Goal: Information Seeking & Learning: Learn about a topic

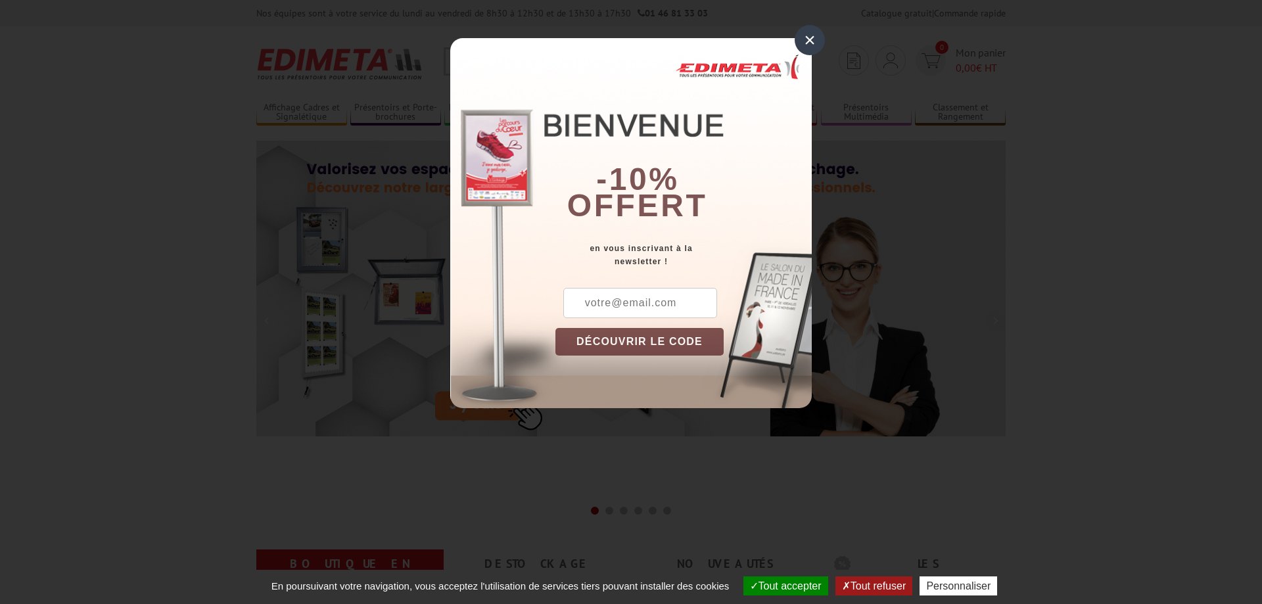
click at [804, 42] on div "×" at bounding box center [809, 40] width 30 height 30
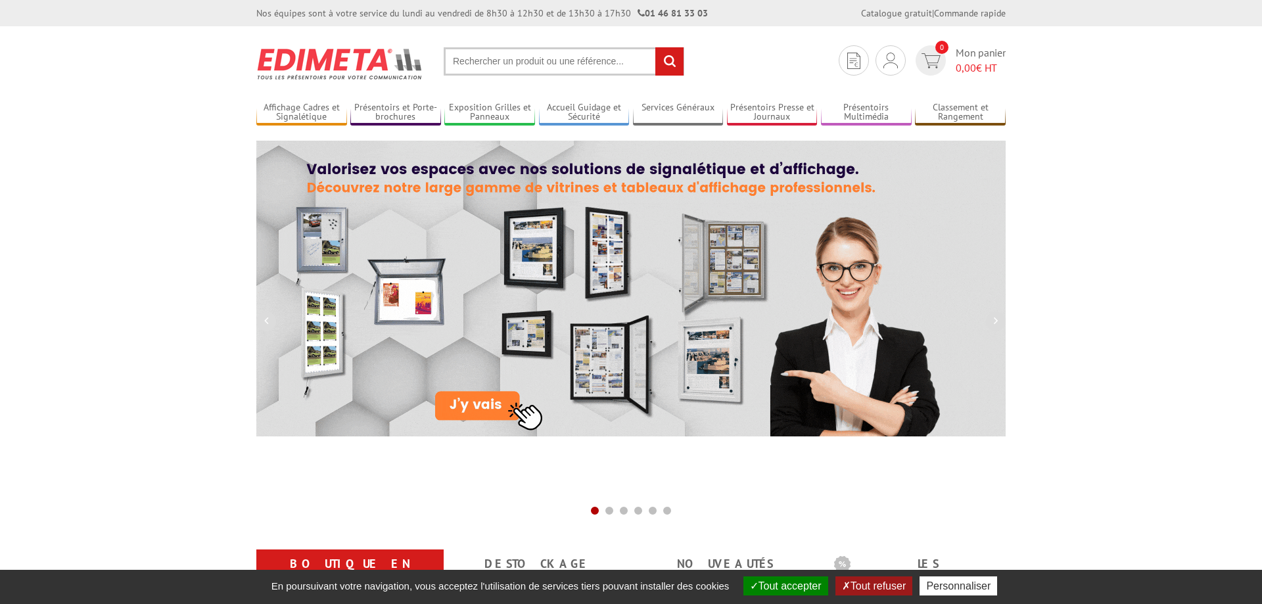
click at [503, 55] on input "text" at bounding box center [564, 61] width 241 height 28
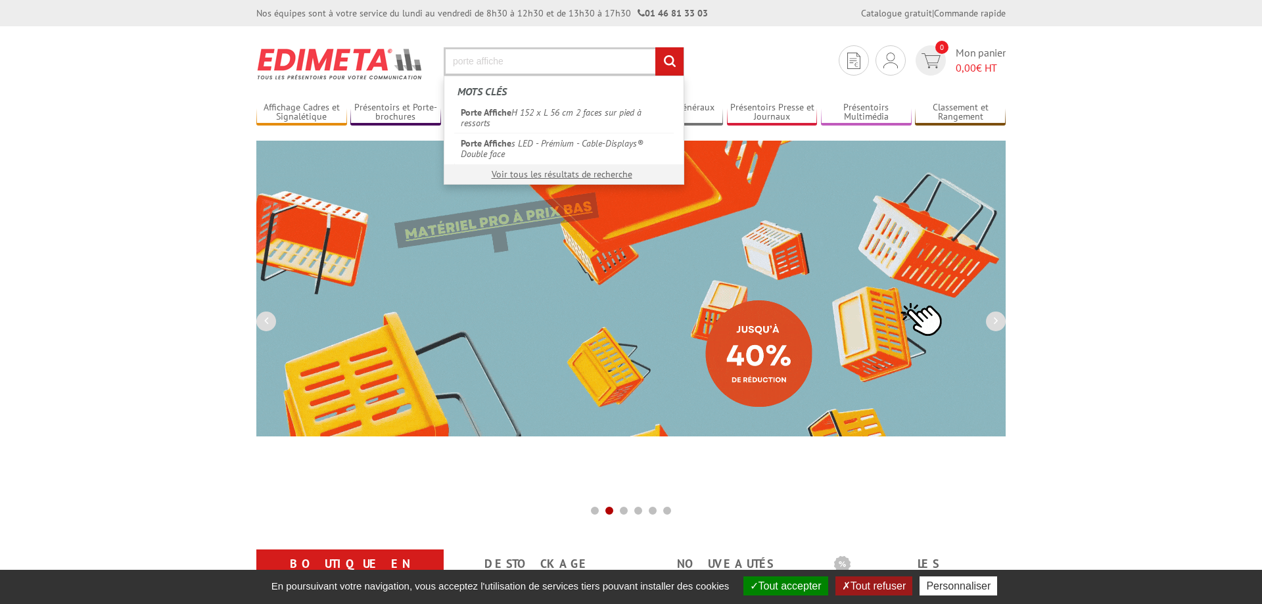
type input "porte affiche"
click at [655, 47] on input "rechercher" at bounding box center [669, 61] width 28 height 28
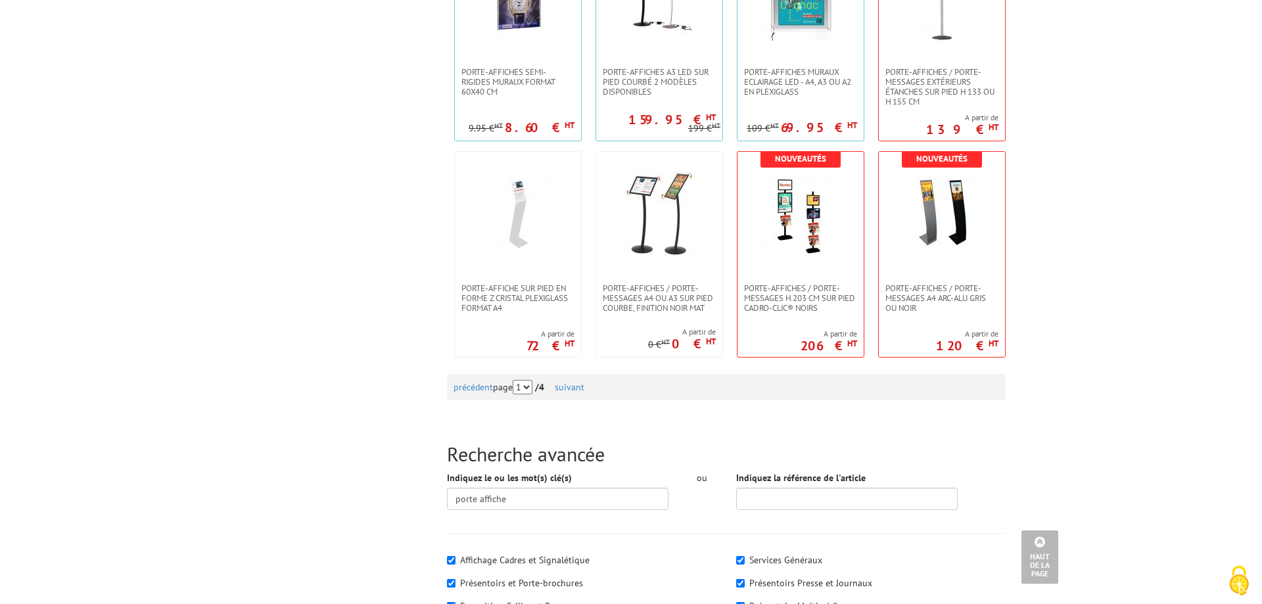
scroll to position [1273, 0]
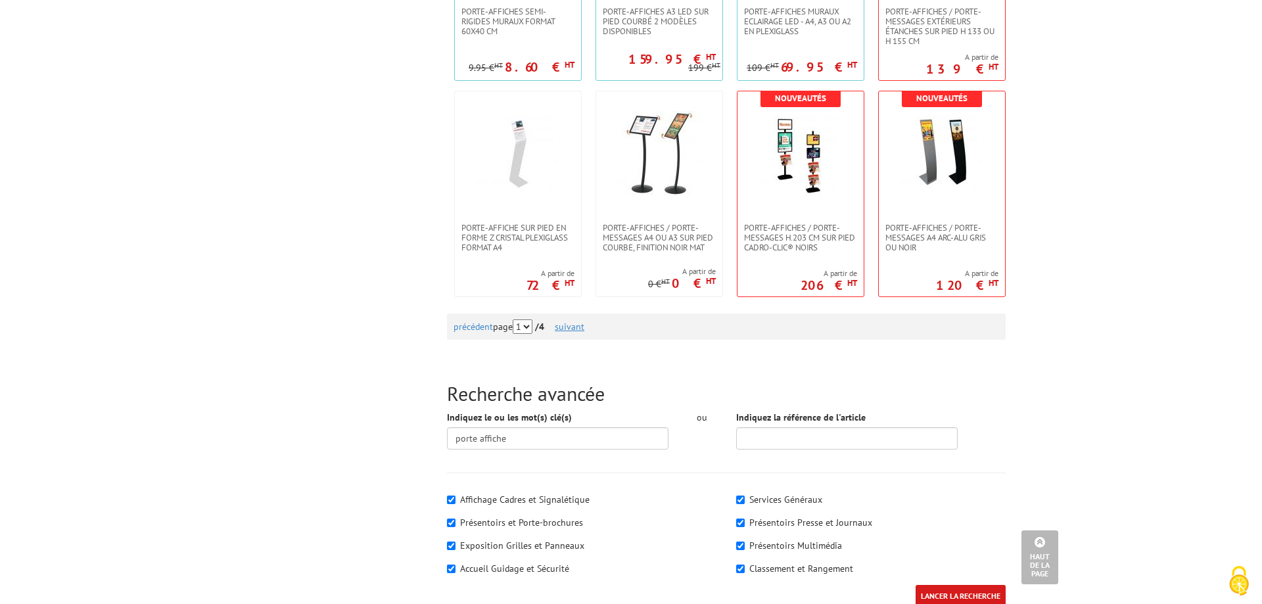
click at [584, 327] on link "suivant" at bounding box center [570, 327] width 30 height 12
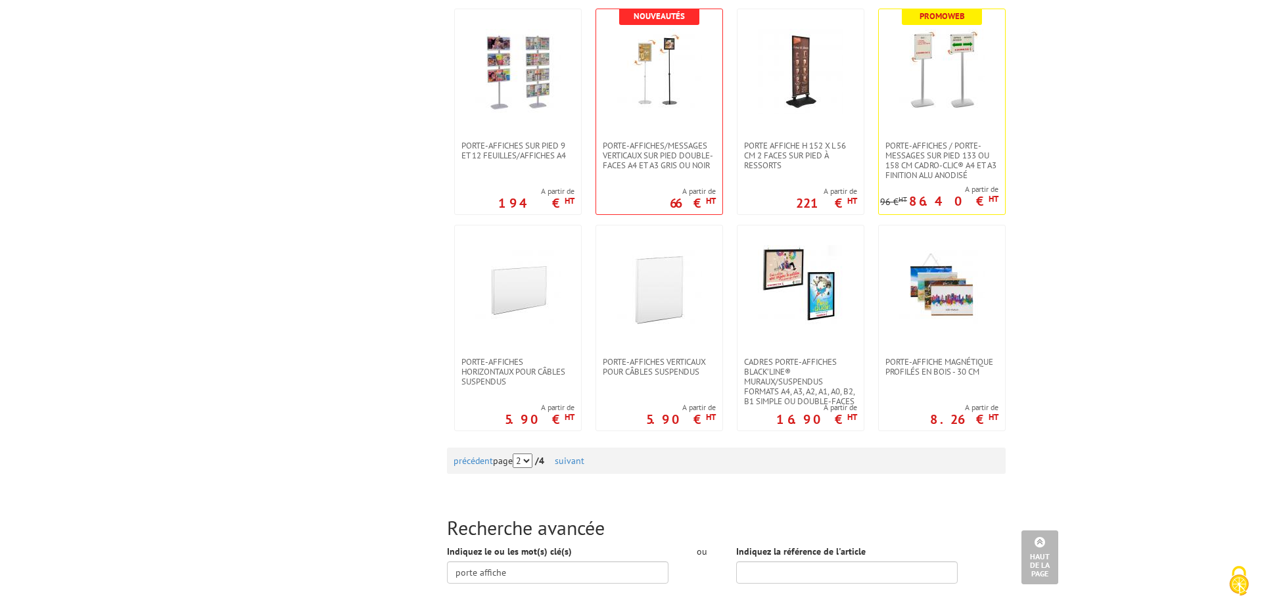
scroll to position [1206, 0]
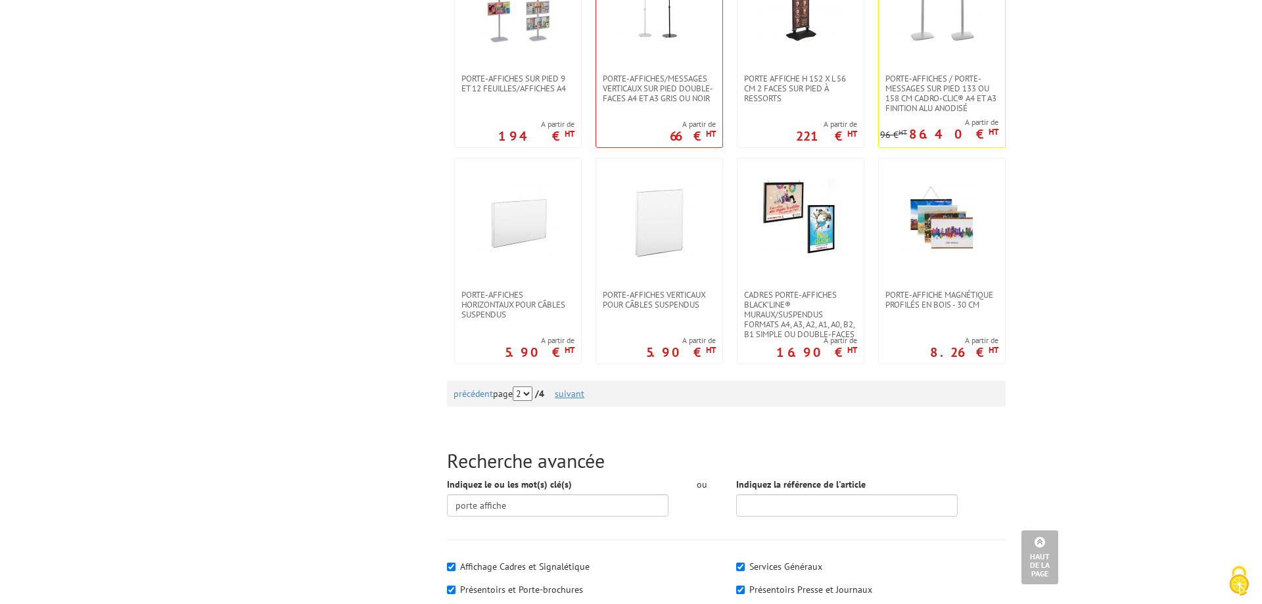
click at [579, 394] on link "suivant" at bounding box center [570, 394] width 30 height 12
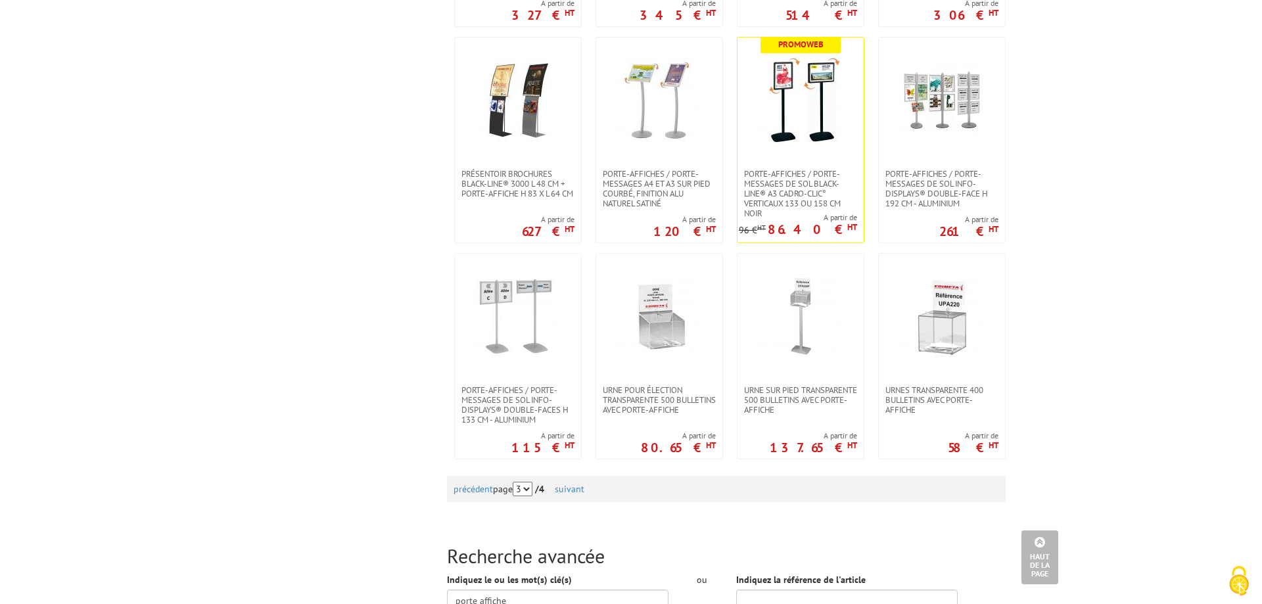
scroll to position [1139, 0]
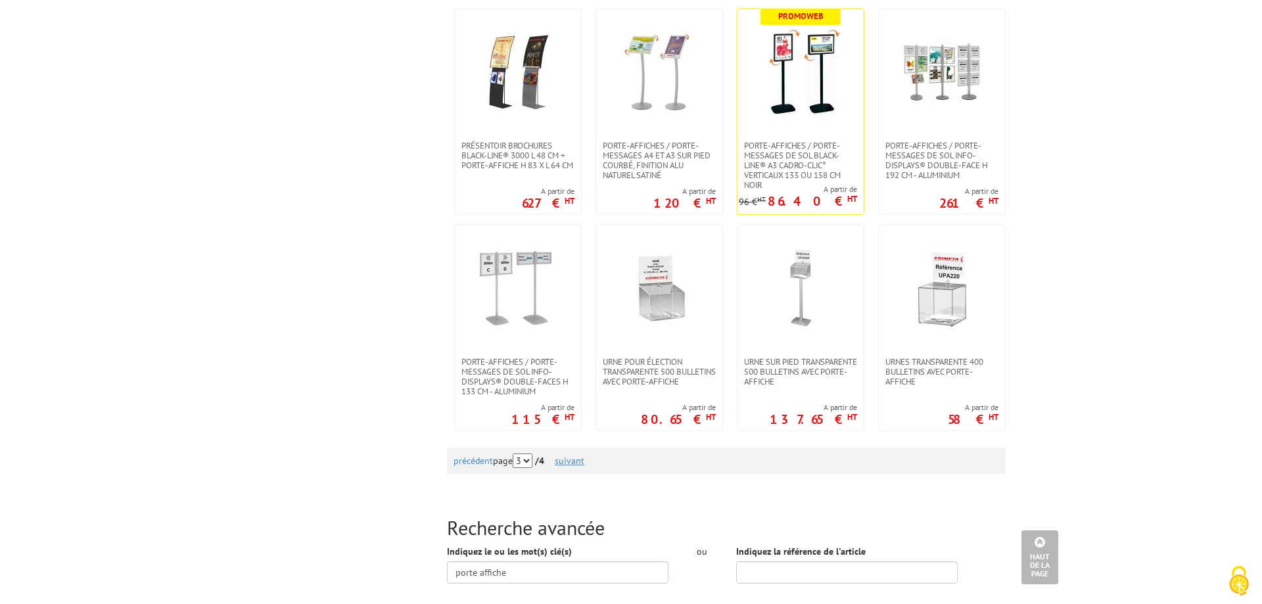
click at [584, 462] on link "suivant" at bounding box center [570, 461] width 30 height 12
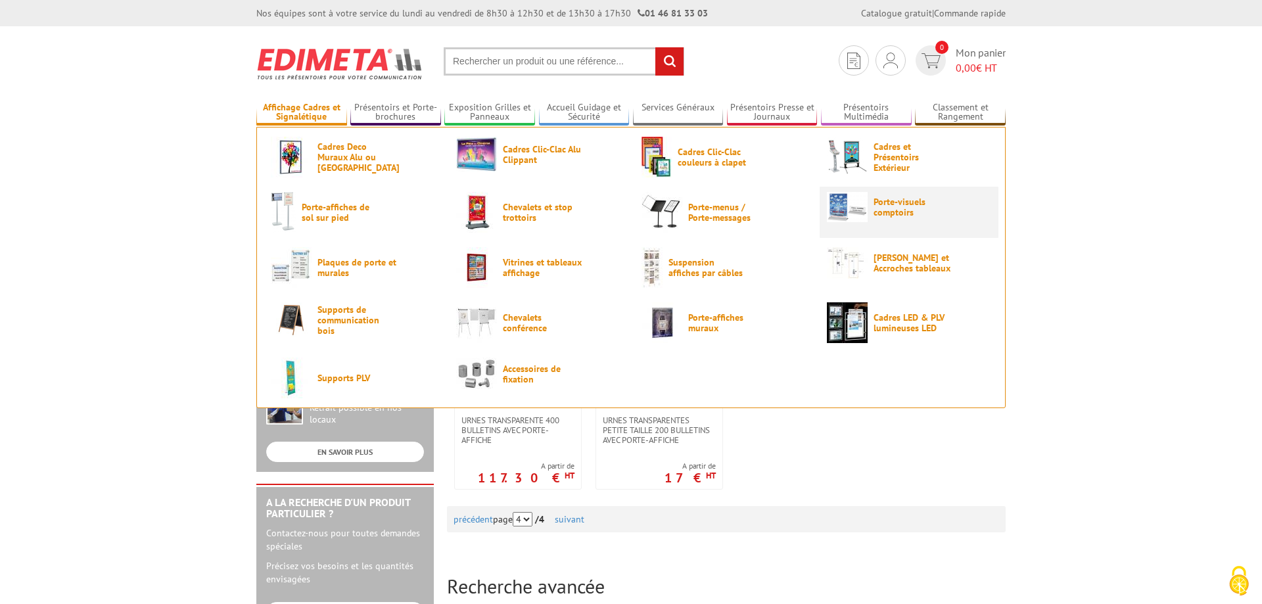
click at [894, 208] on span "Porte-visuels comptoirs" at bounding box center [912, 206] width 79 height 21
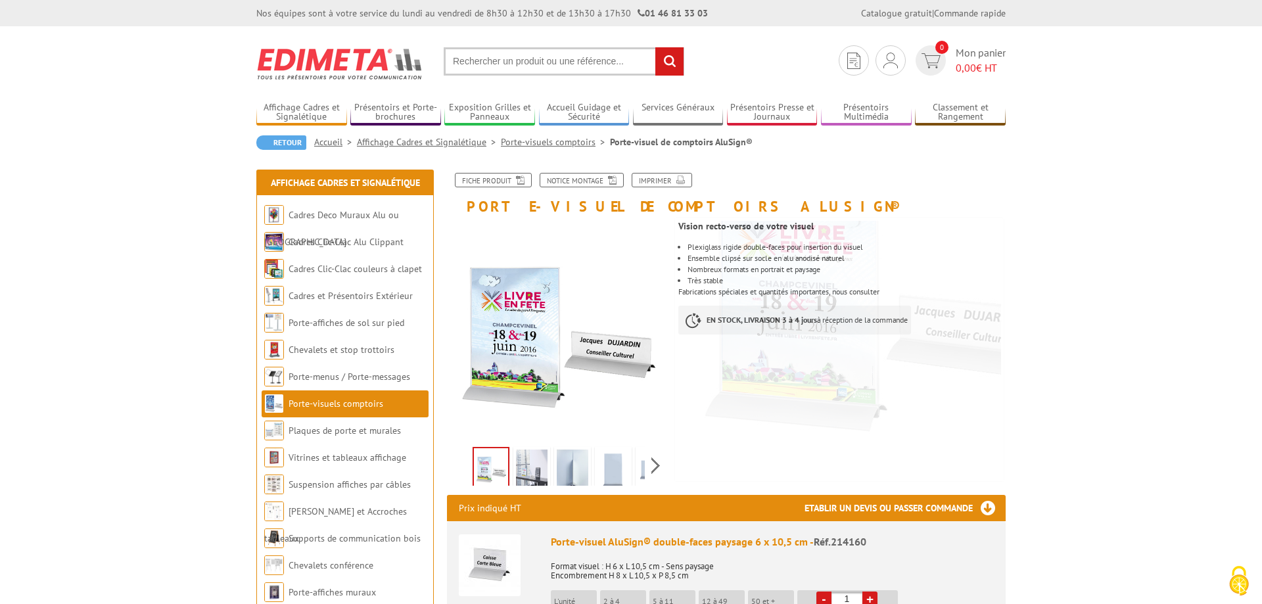
click at [528, 478] on img at bounding box center [532, 469] width 32 height 41
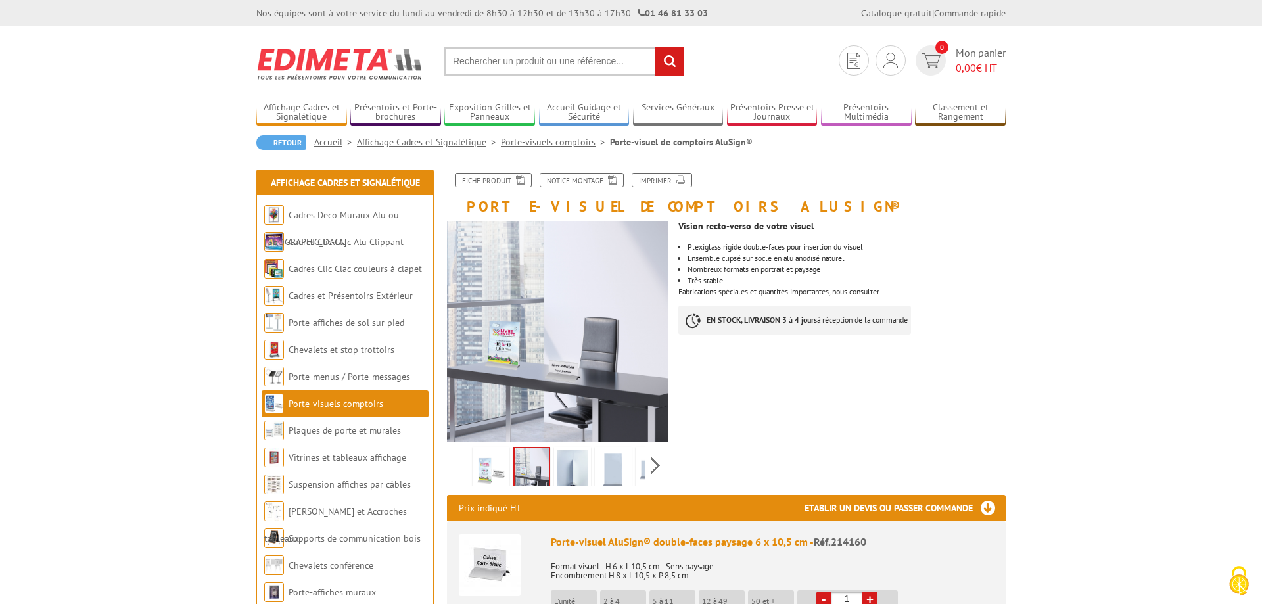
click at [577, 471] on img at bounding box center [573, 469] width 32 height 41
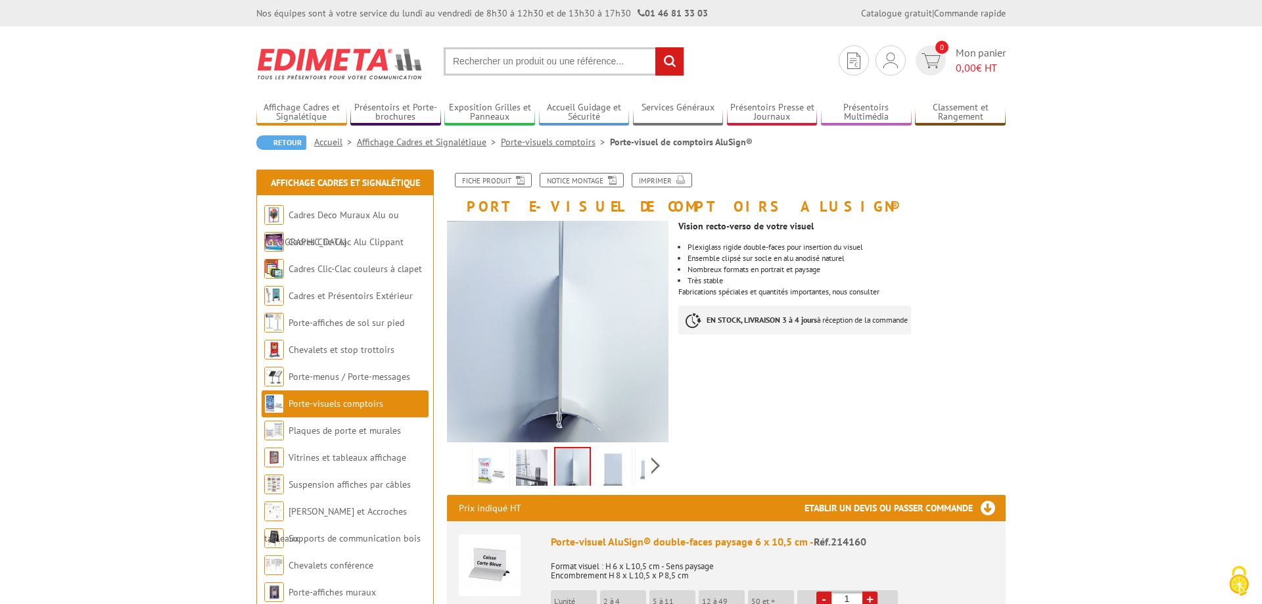
click at [620, 470] on img at bounding box center [613, 469] width 32 height 41
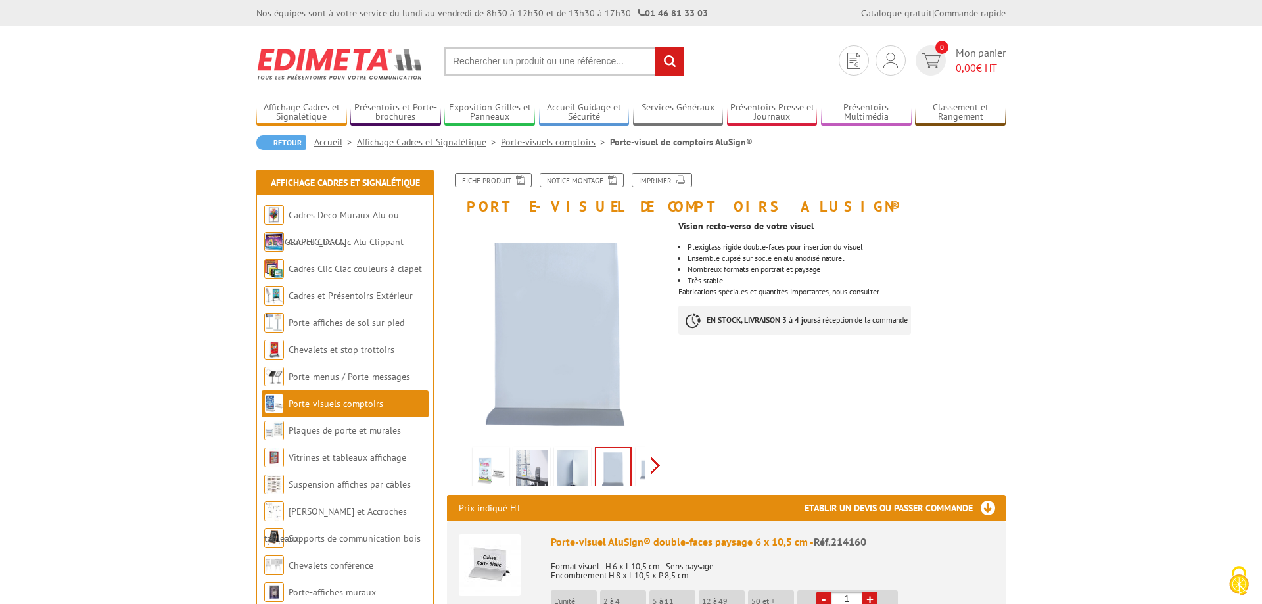
click at [656, 466] on div "Previous Next" at bounding box center [557, 465] width 221 height 46
click at [622, 472] on img at bounding box center [624, 469] width 32 height 41
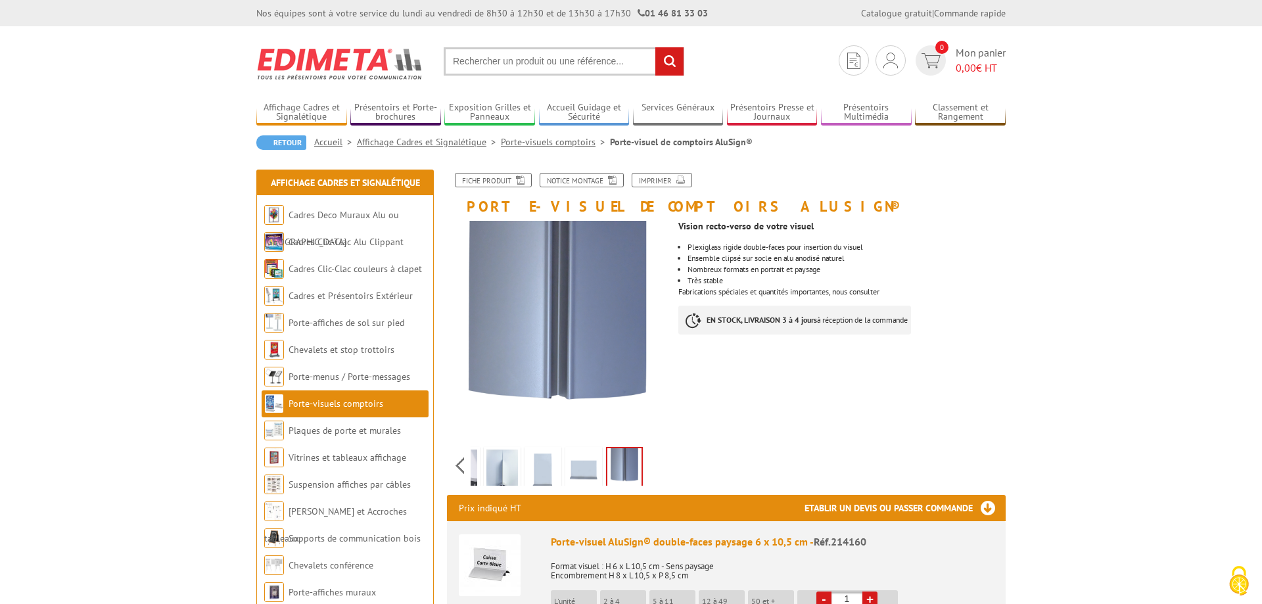
click at [591, 469] on img at bounding box center [584, 469] width 32 height 41
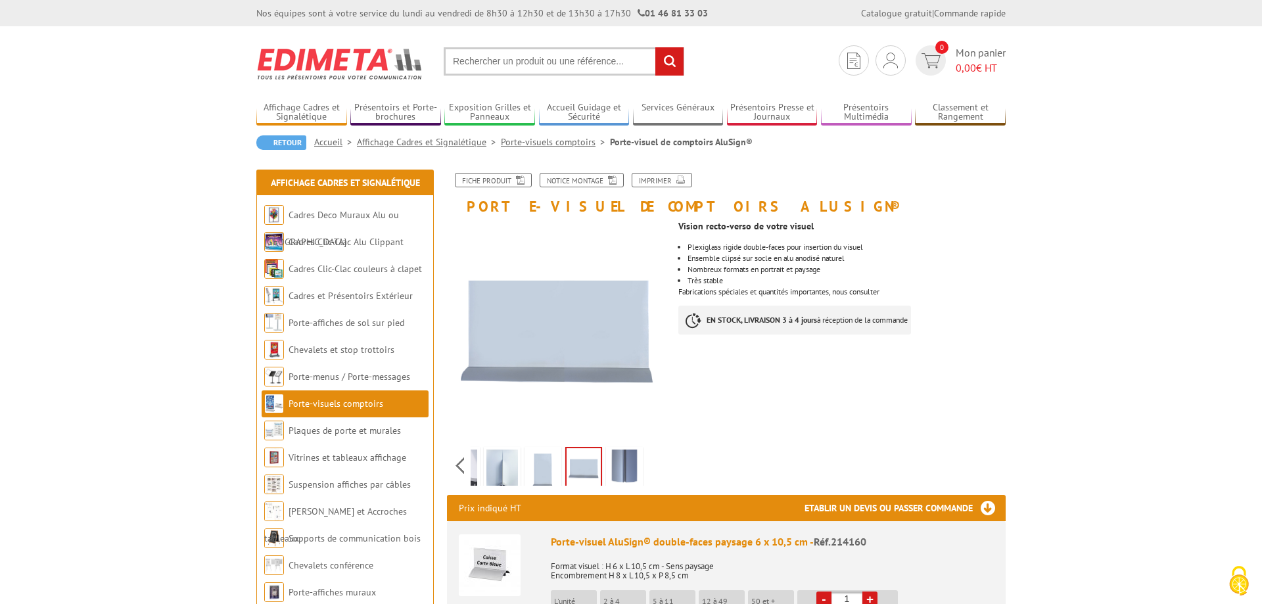
click at [618, 468] on img at bounding box center [624, 469] width 32 height 41
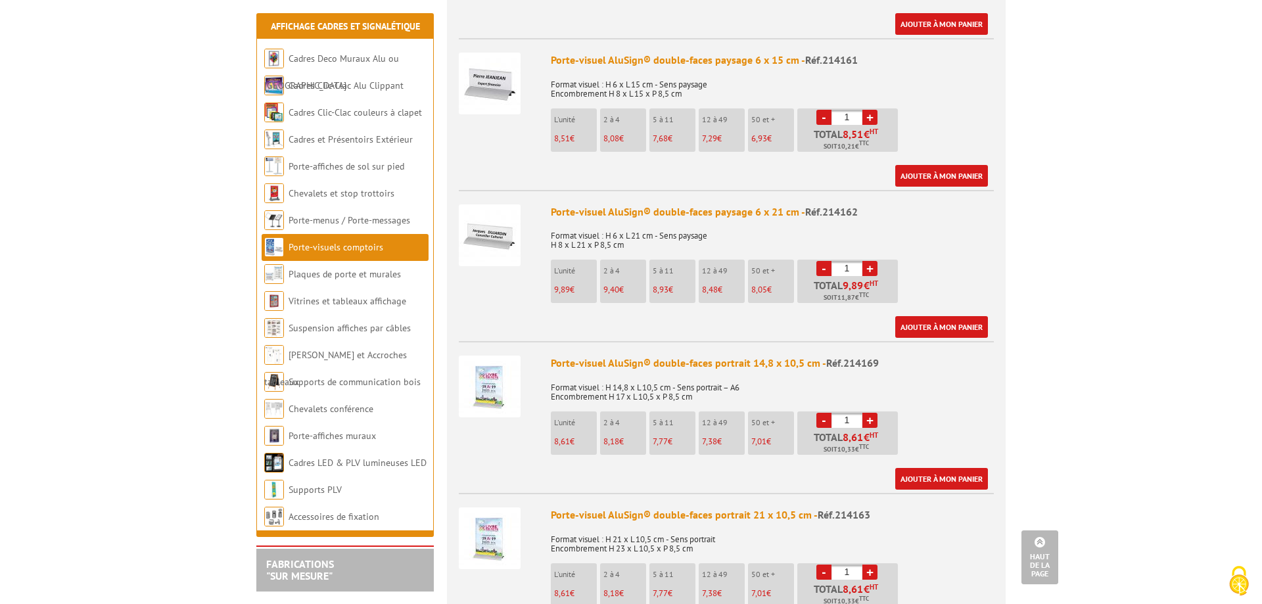
scroll to position [603, 0]
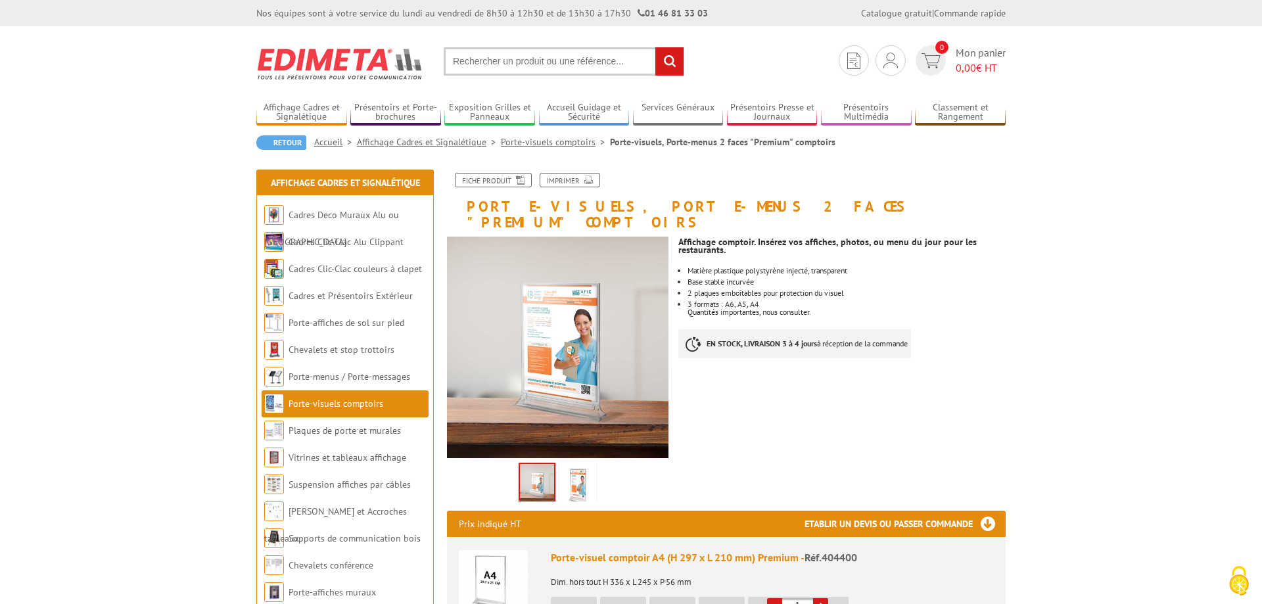
click at [580, 472] on img at bounding box center [578, 485] width 32 height 41
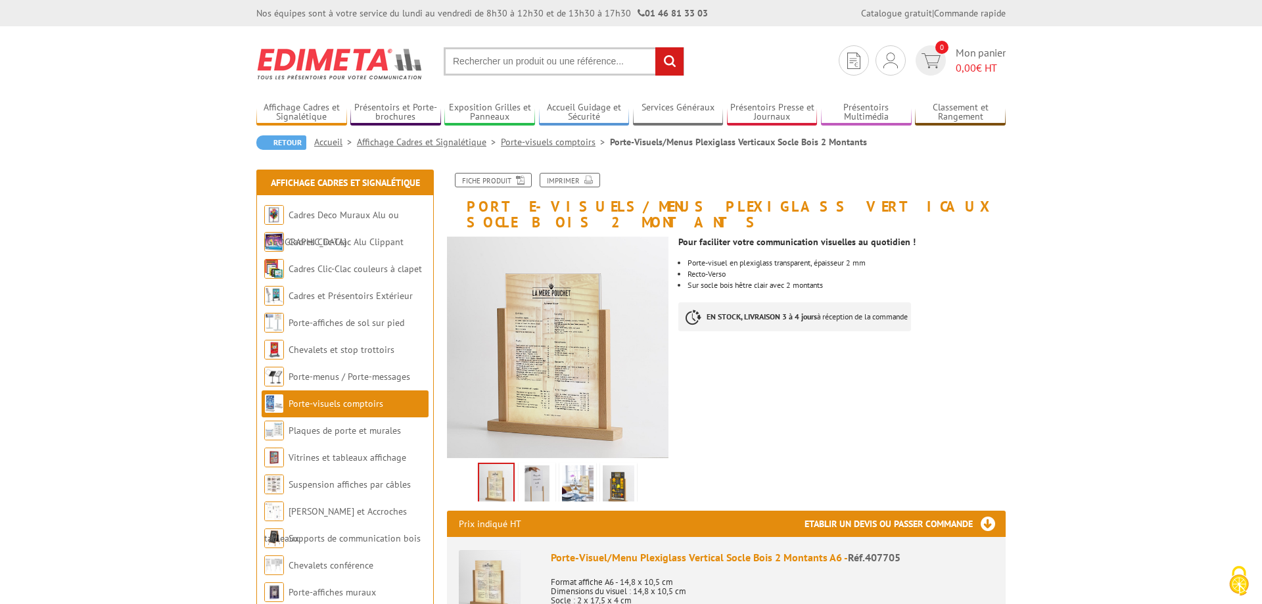
click at [544, 471] on img at bounding box center [537, 485] width 32 height 41
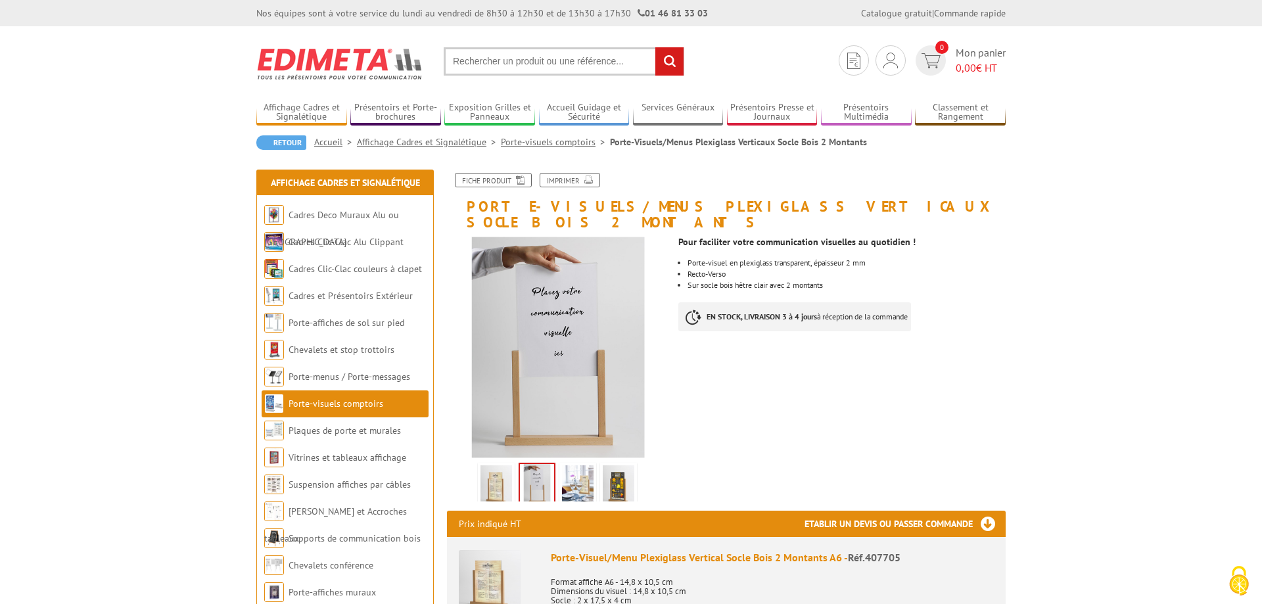
click at [575, 465] on img at bounding box center [578, 485] width 32 height 41
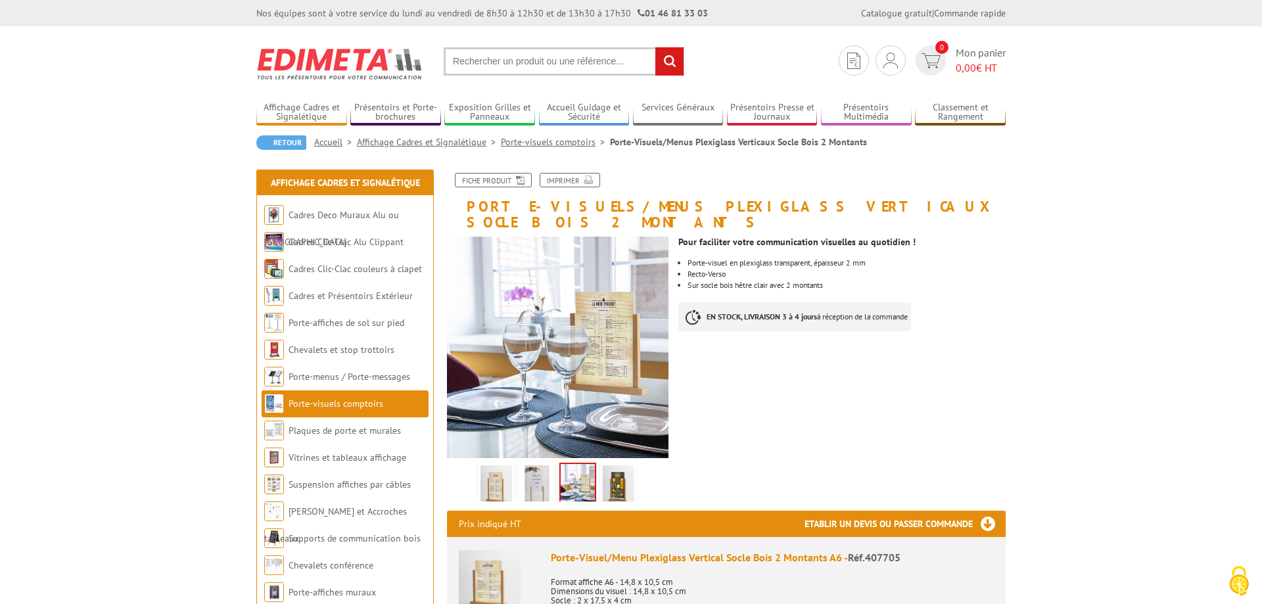
click at [619, 466] on img at bounding box center [619, 485] width 32 height 41
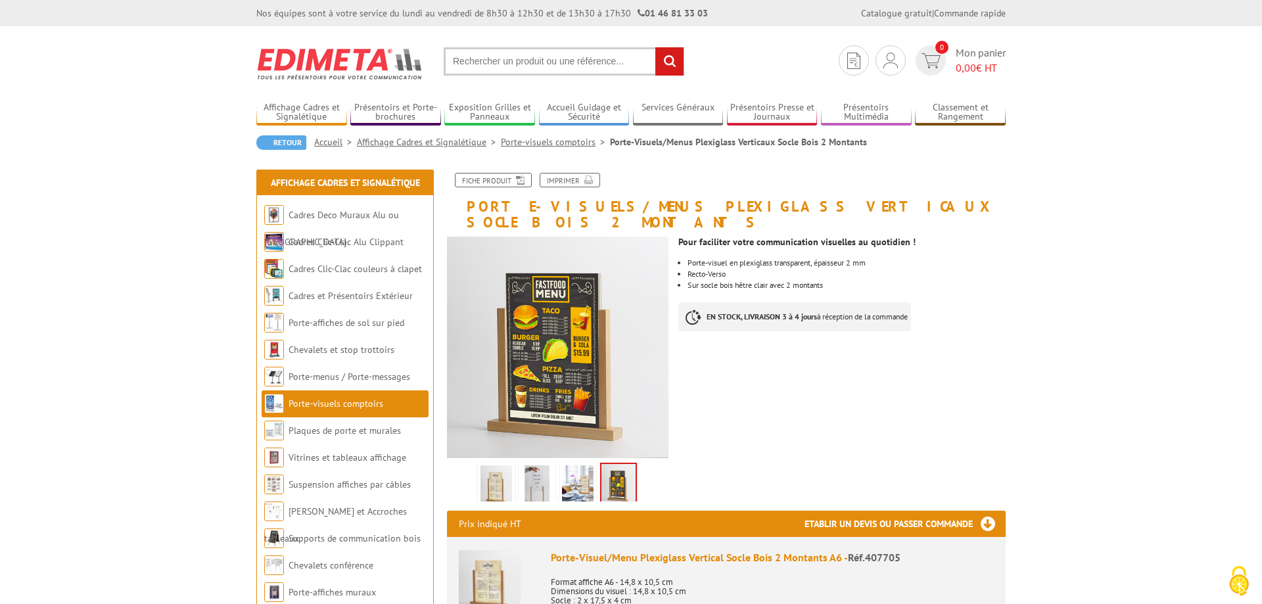
click at [534, 468] on img at bounding box center [537, 485] width 32 height 41
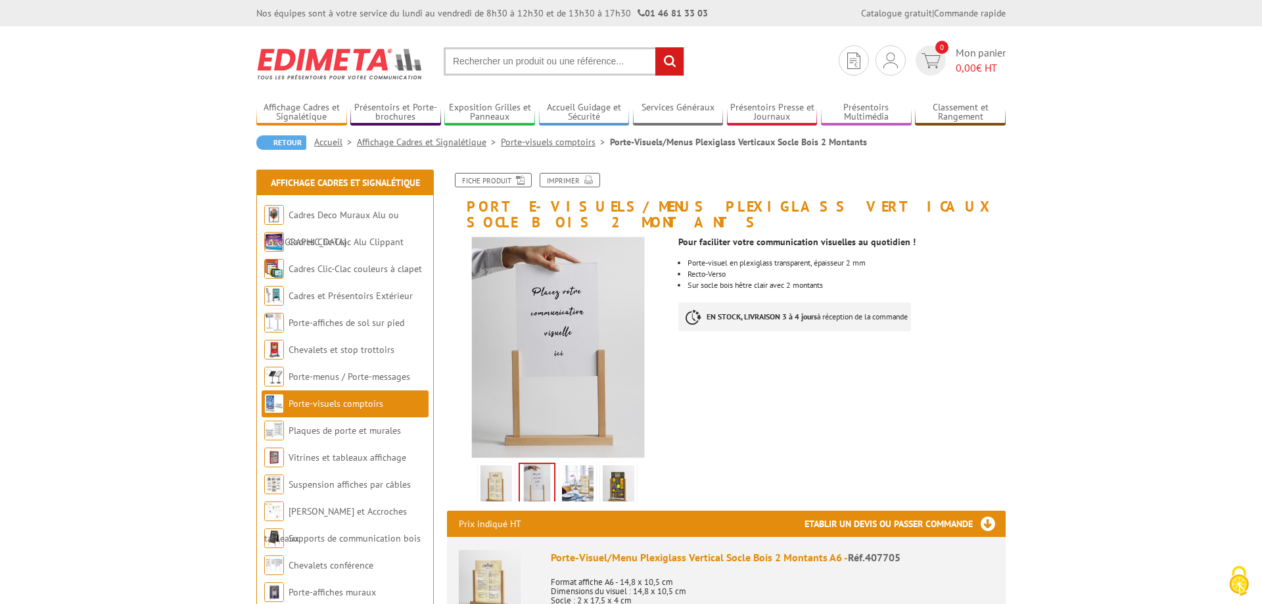
click at [494, 470] on img at bounding box center [496, 485] width 32 height 41
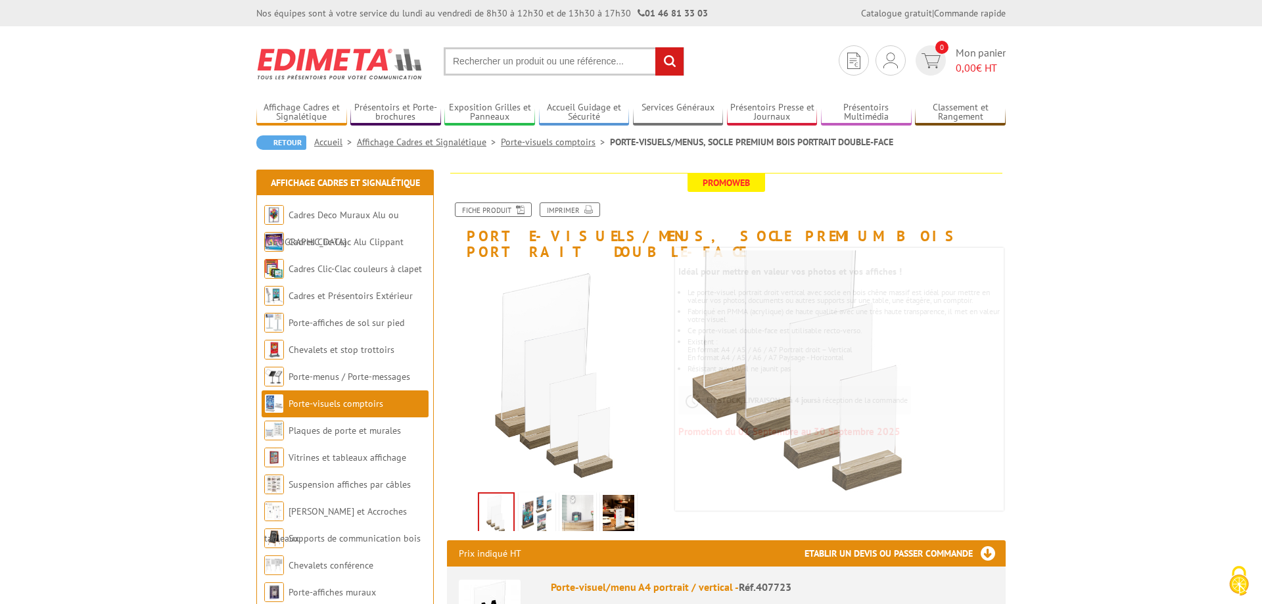
click at [536, 500] on img at bounding box center [537, 515] width 32 height 41
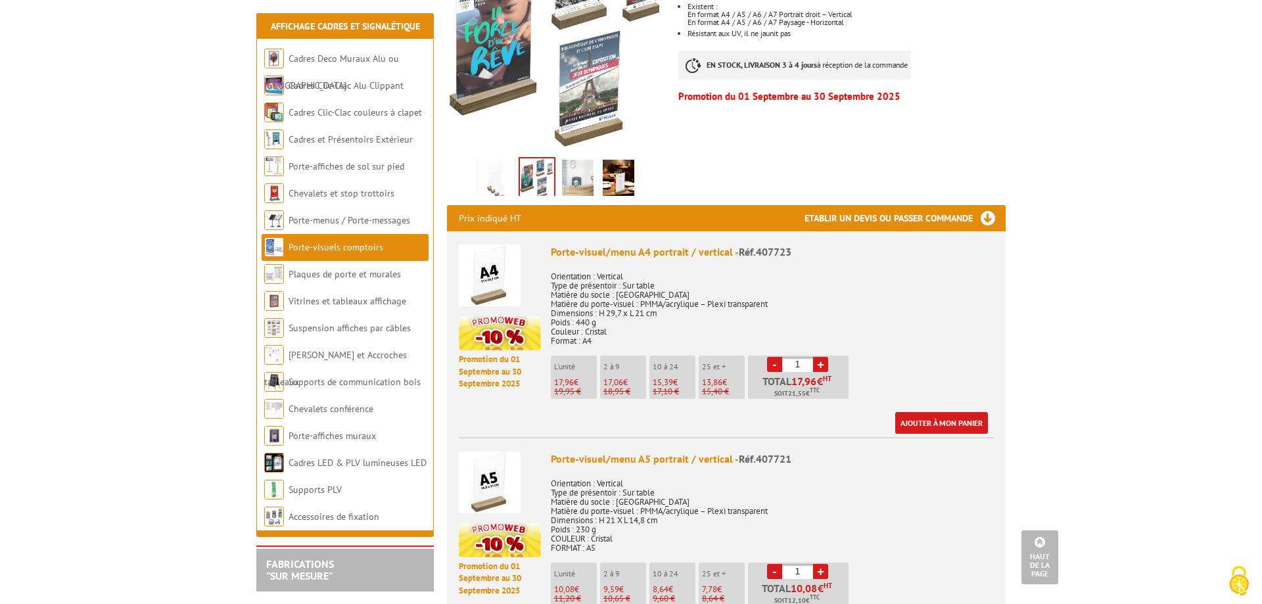
scroll to position [67, 0]
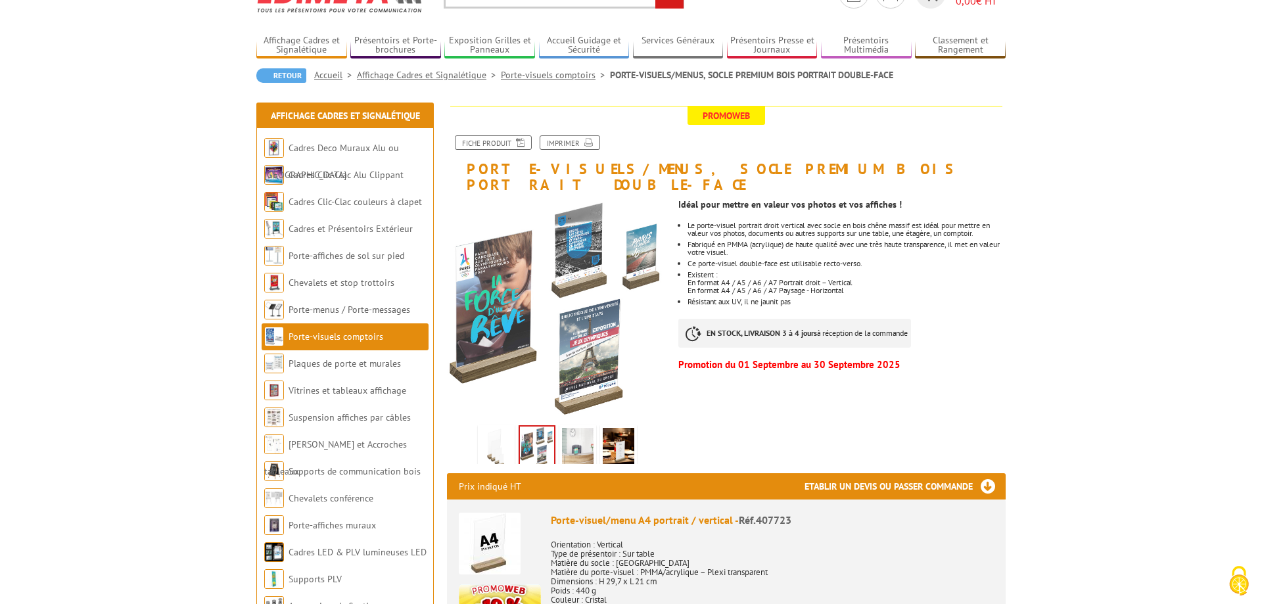
click at [582, 428] on img at bounding box center [578, 448] width 32 height 41
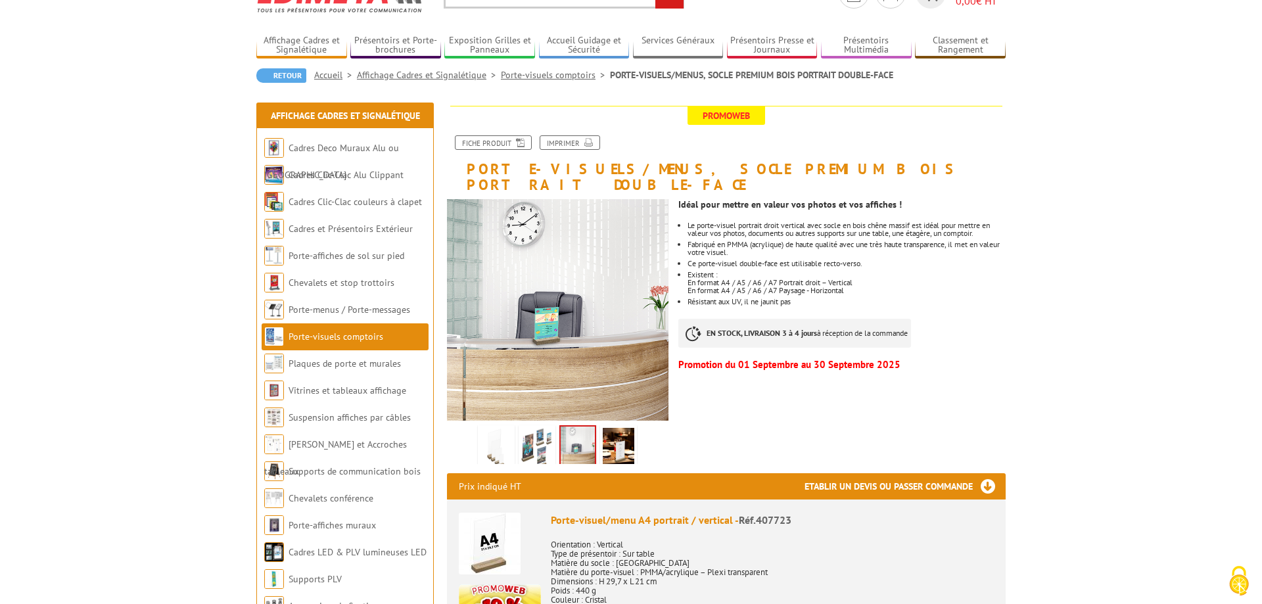
click at [612, 428] on img at bounding box center [619, 448] width 32 height 41
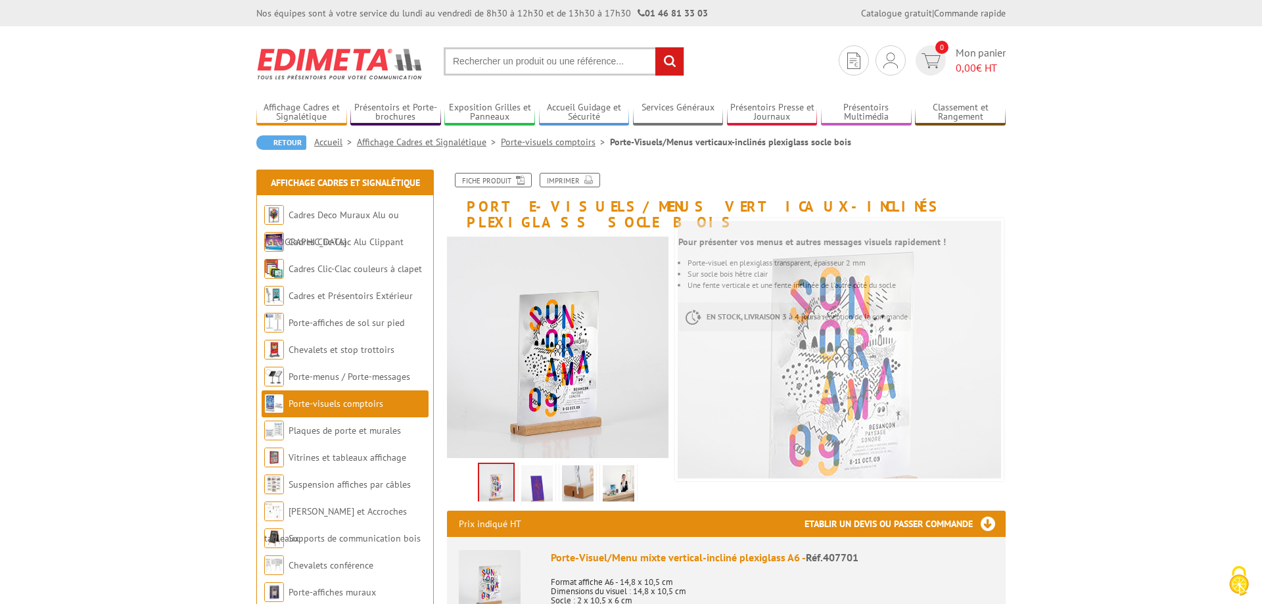
click at [572, 467] on img at bounding box center [578, 485] width 32 height 41
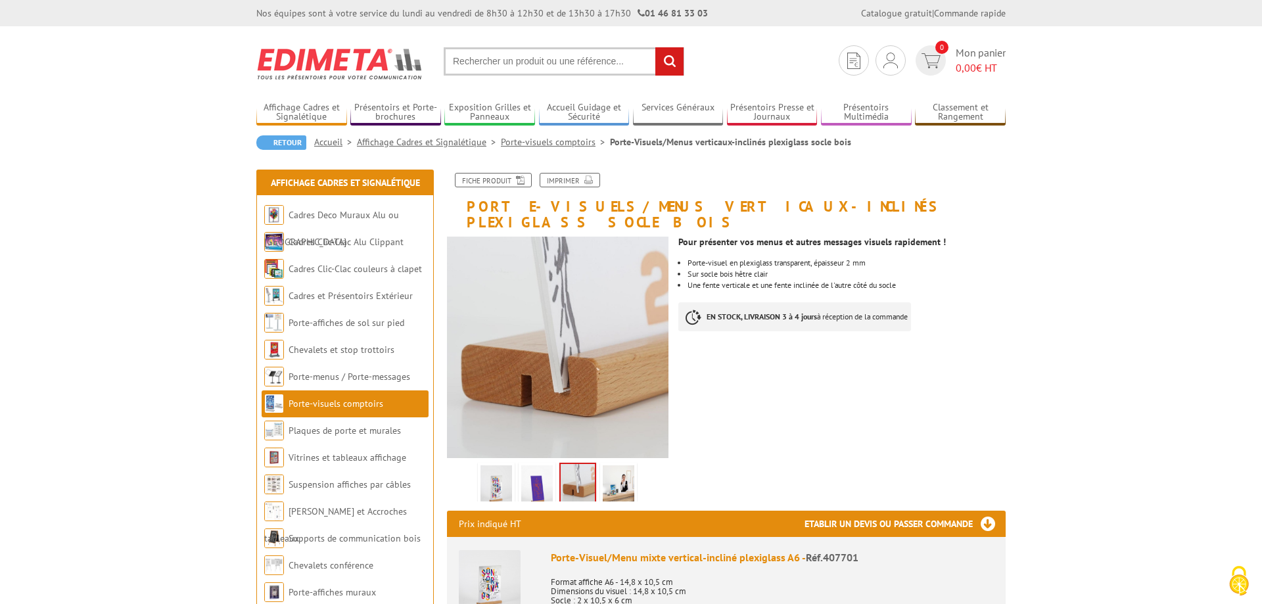
click at [623, 467] on img at bounding box center [619, 485] width 32 height 41
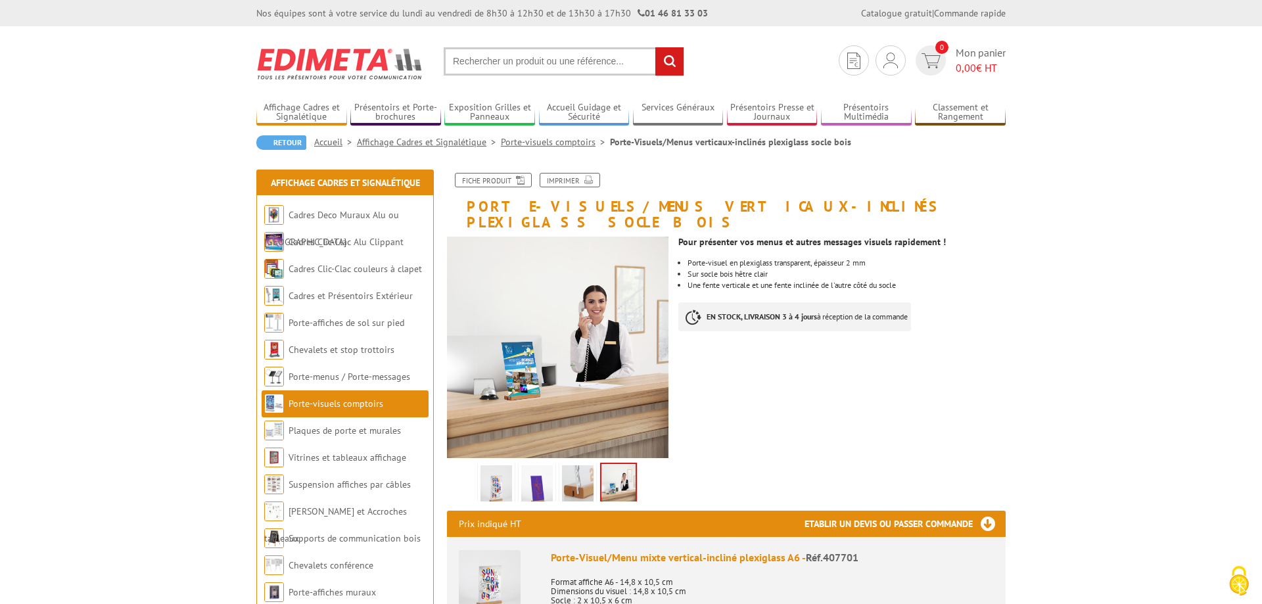
click at [574, 472] on img at bounding box center [578, 485] width 32 height 41
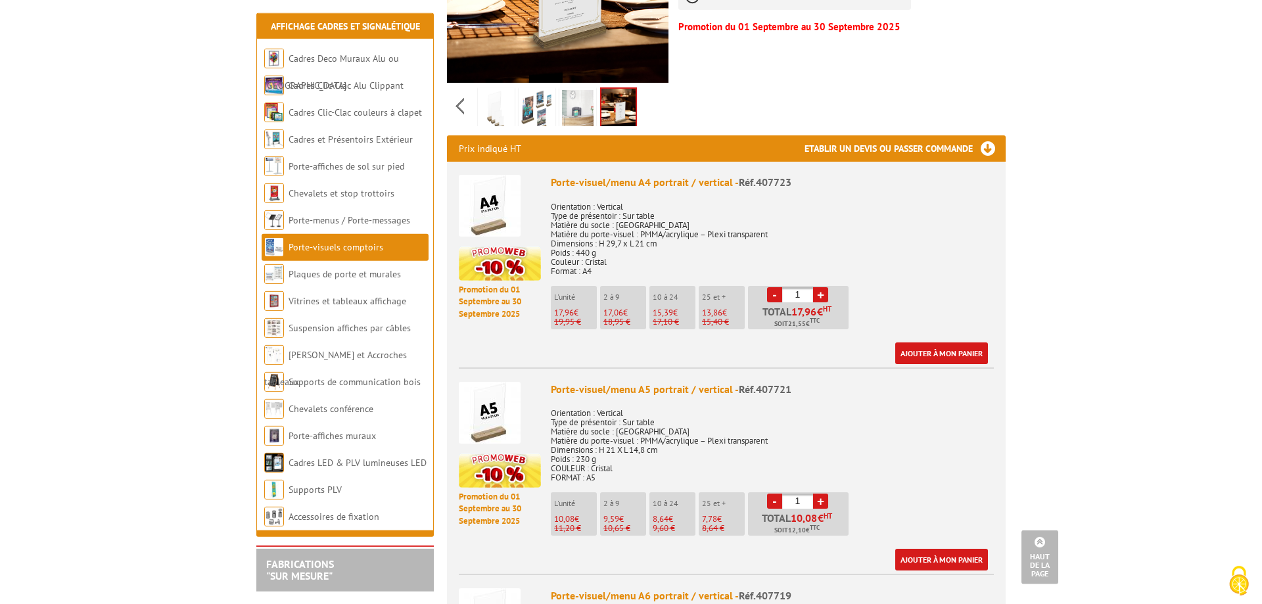
scroll to position [402, 0]
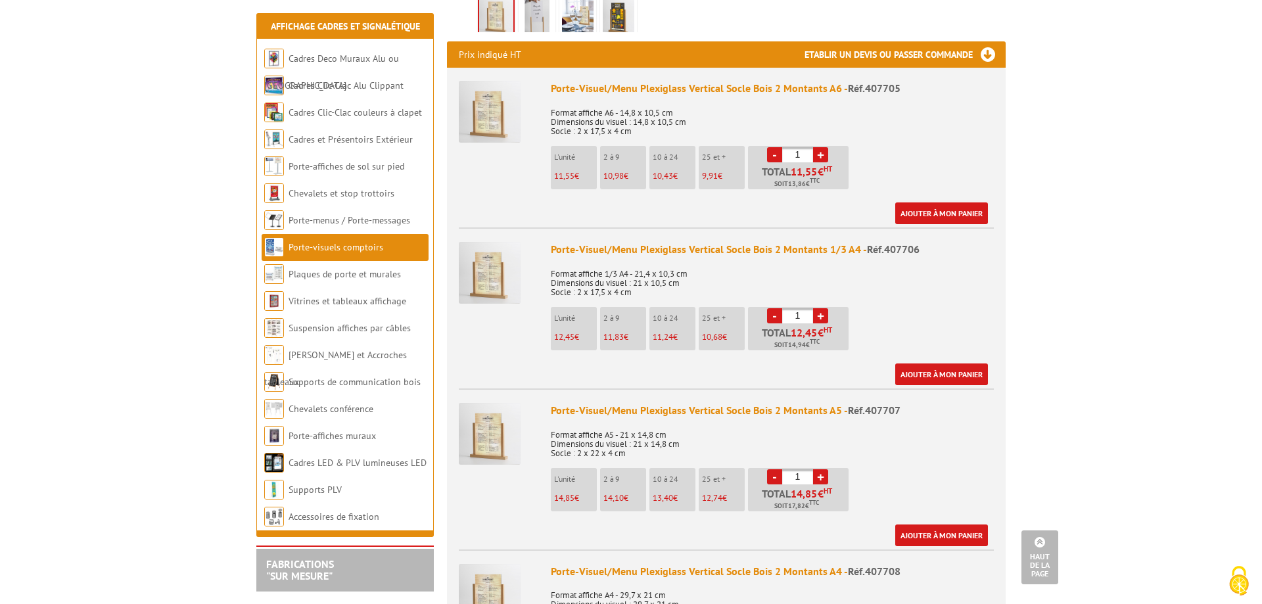
scroll to position [268, 0]
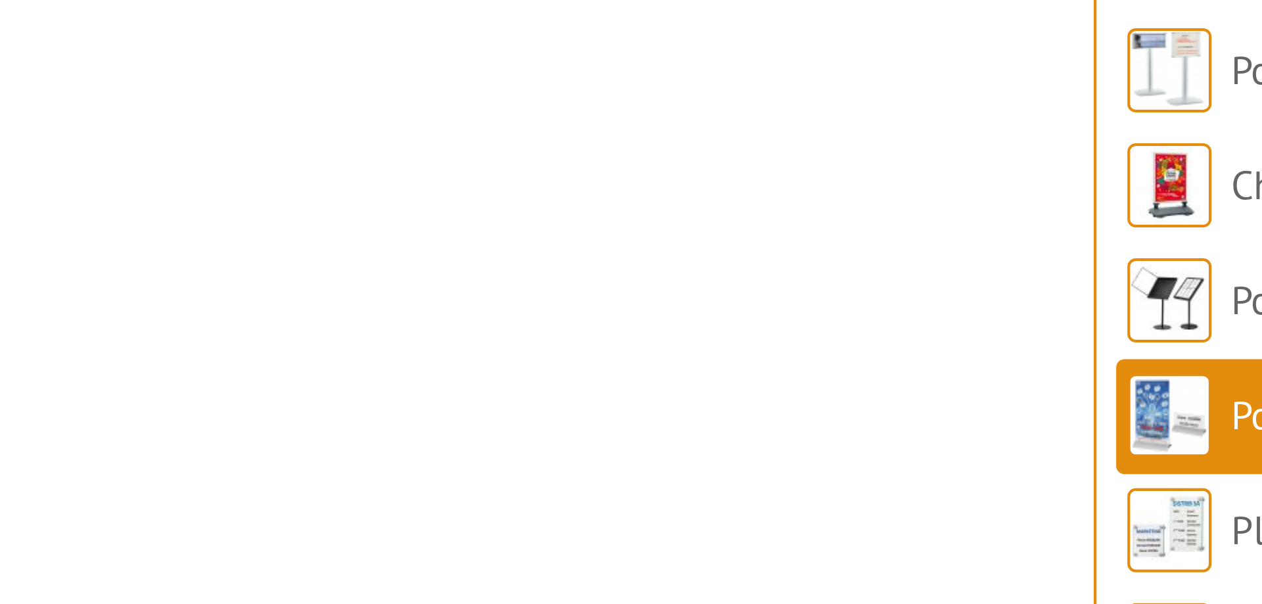
scroll to position [816, 0]
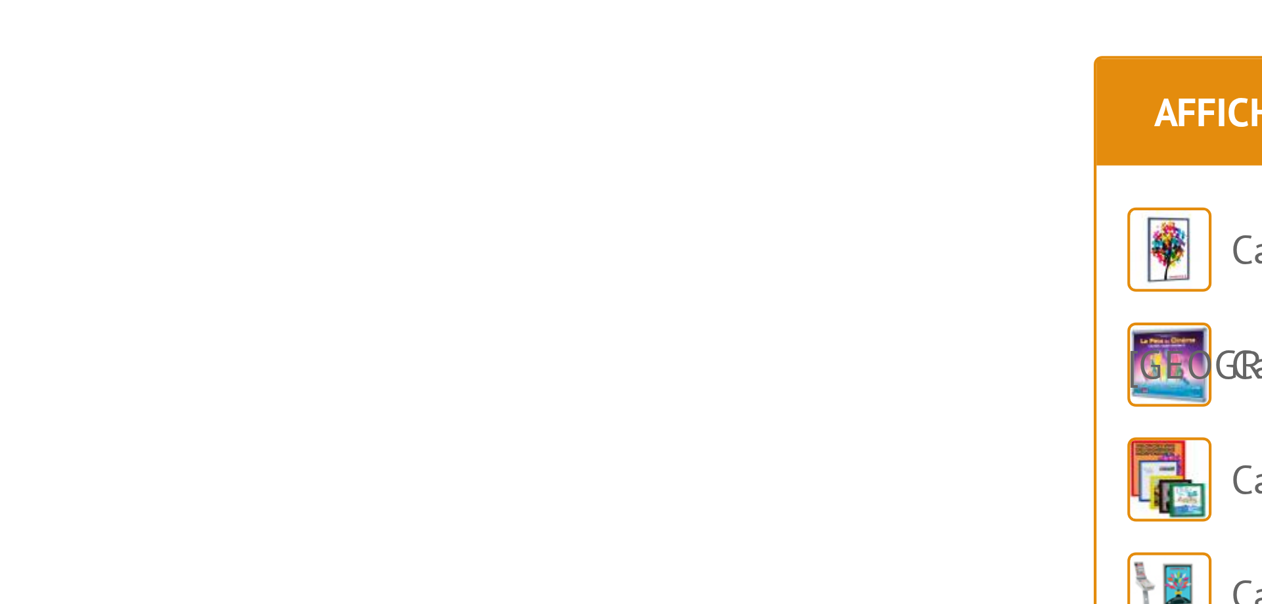
scroll to position [603, 0]
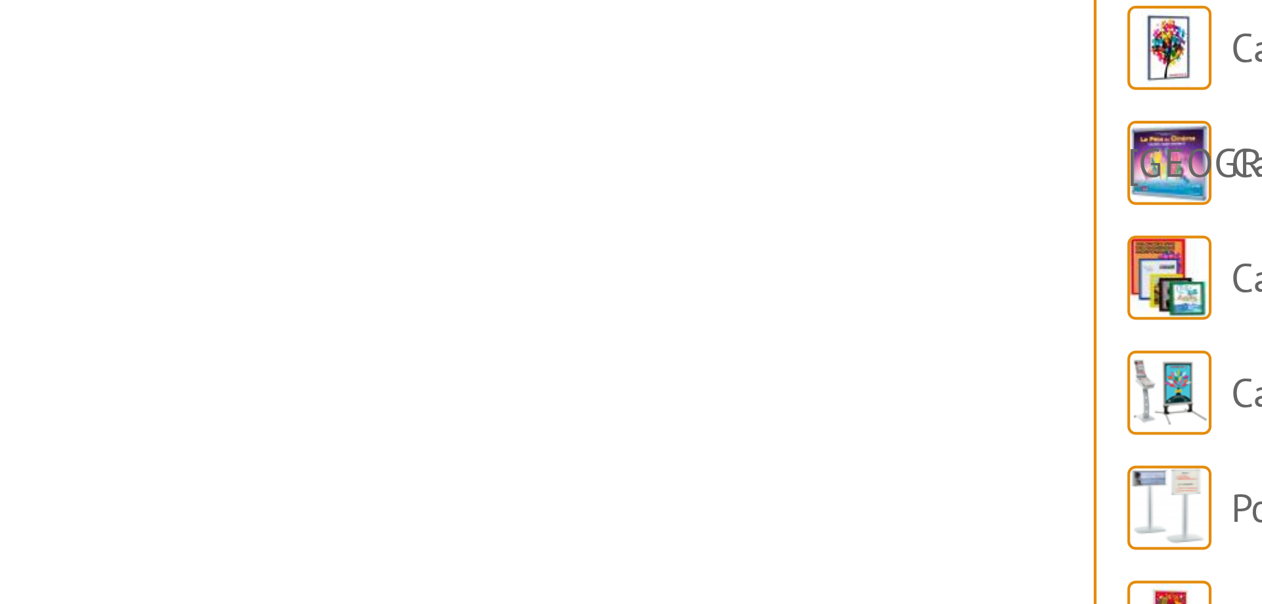
scroll to position [1419, 0]
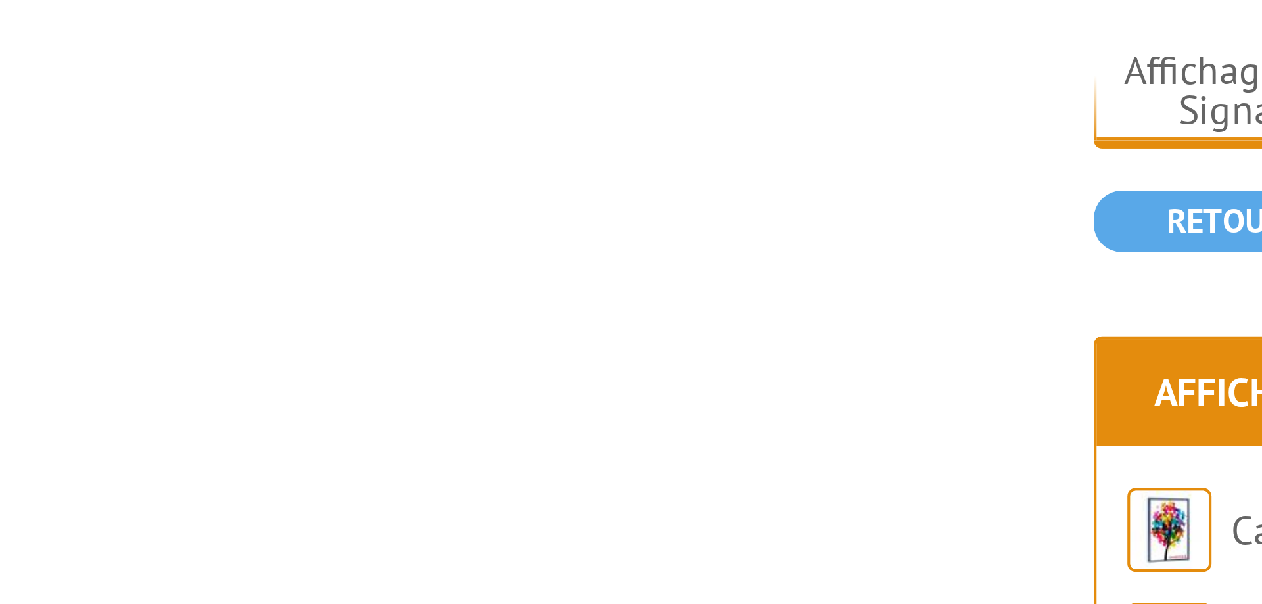
scroll to position [15, 0]
